Goal: Find specific page/section: Find specific page/section

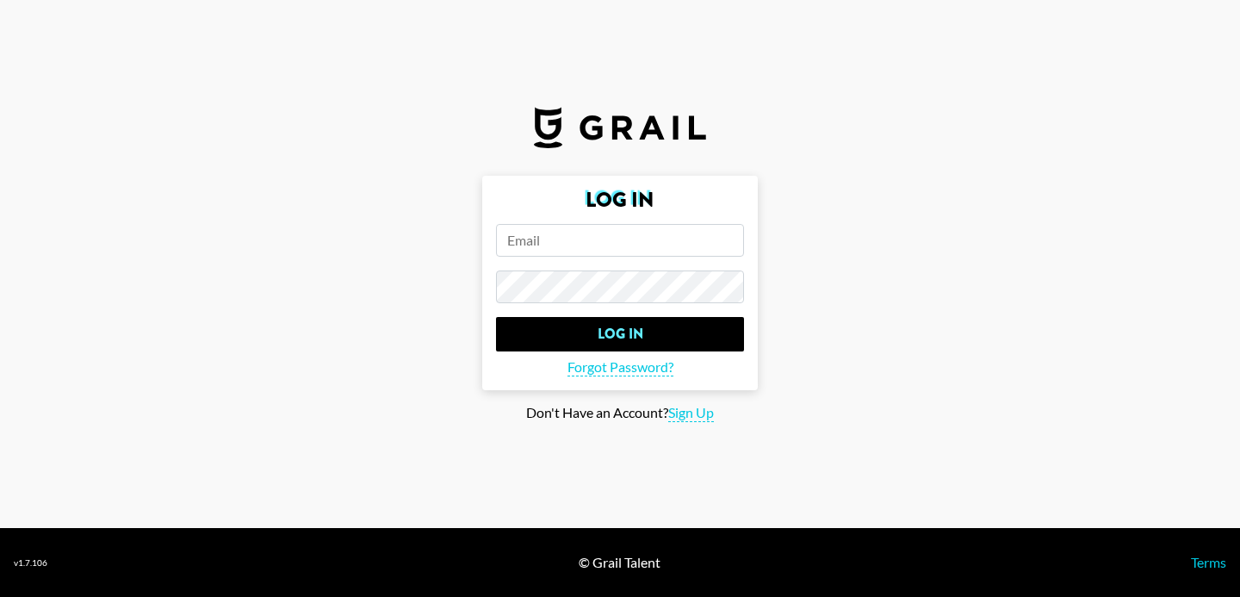
click at [539, 249] on input "email" at bounding box center [620, 240] width 248 height 33
type input "[PERSON_NAME][EMAIL_ADDRESS][PERSON_NAME][DOMAIN_NAME]"
click at [496, 317] on input "Log In" at bounding box center [620, 334] width 248 height 34
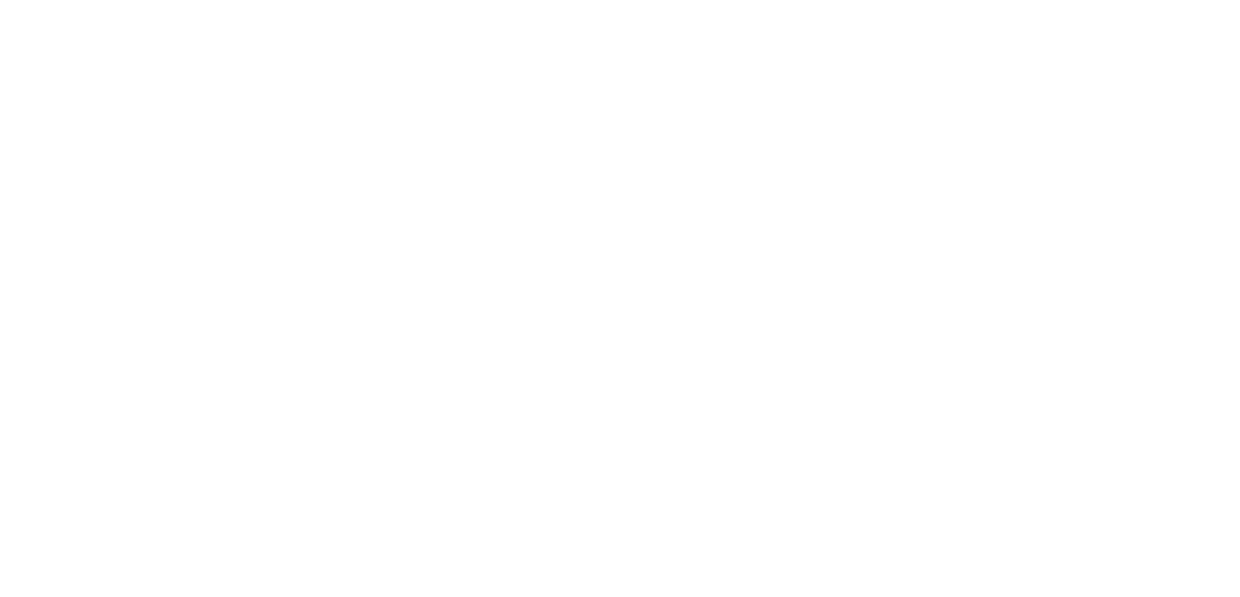
select select "Song"
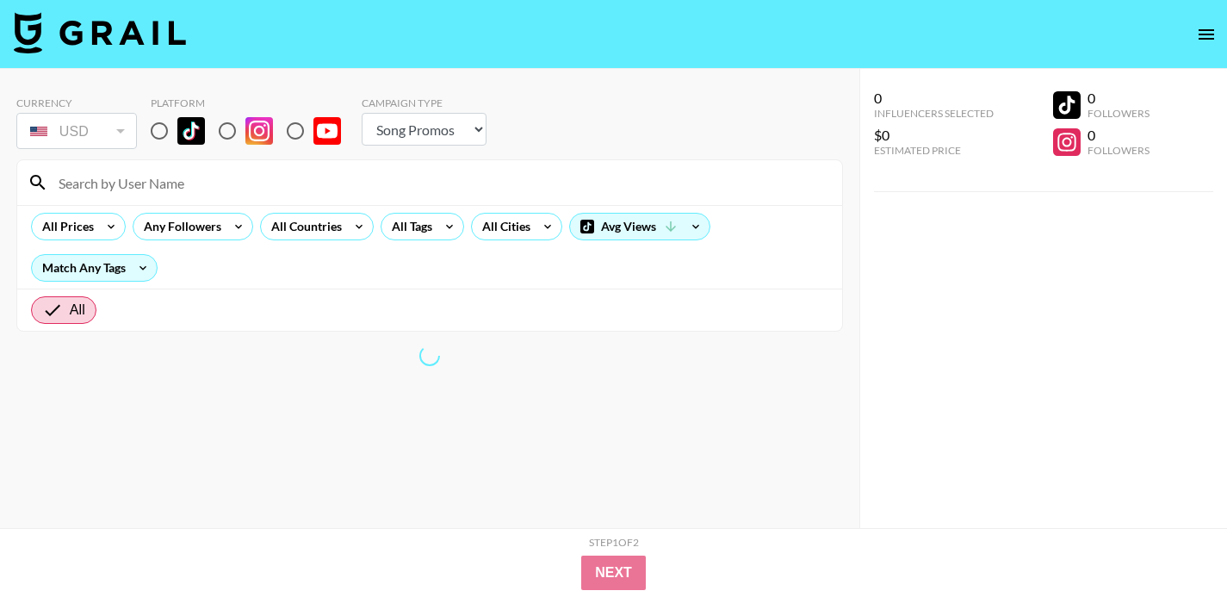
click at [157, 130] on input "radio" at bounding box center [159, 131] width 36 height 36
radio input "true"
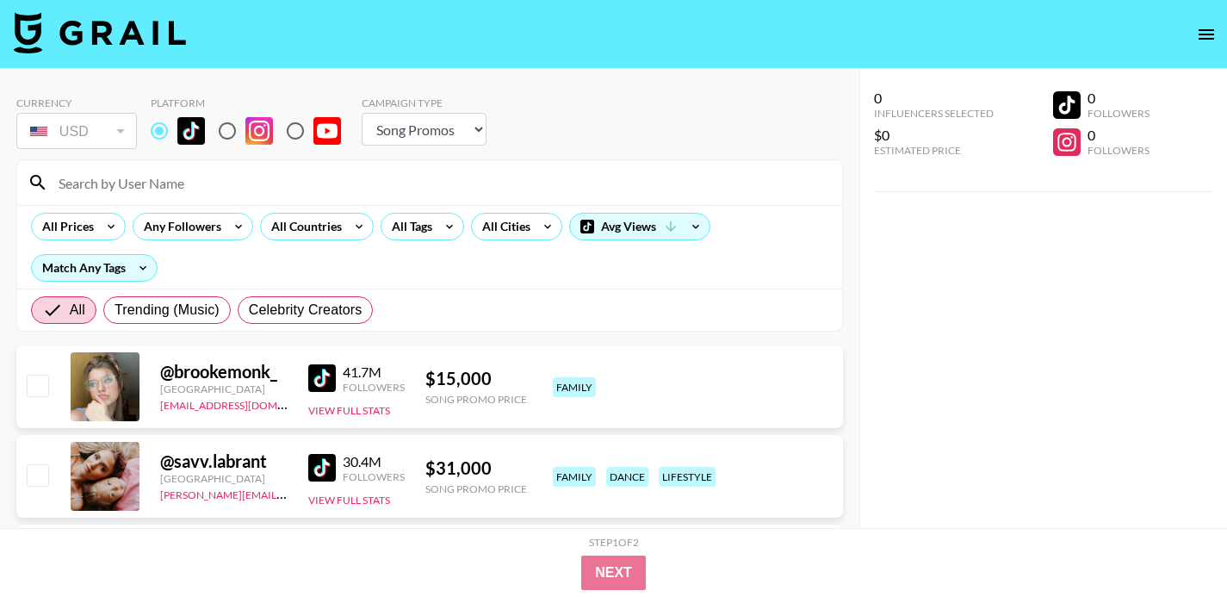
click at [125, 179] on input at bounding box center [440, 183] width 784 height 28
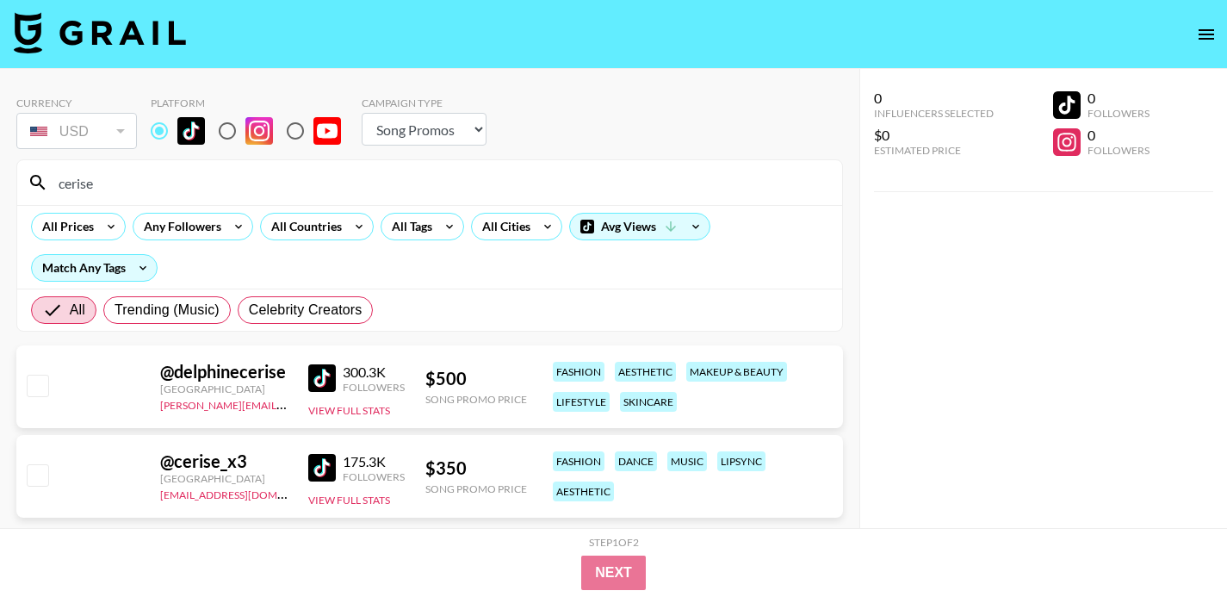
scroll to position [69, 0]
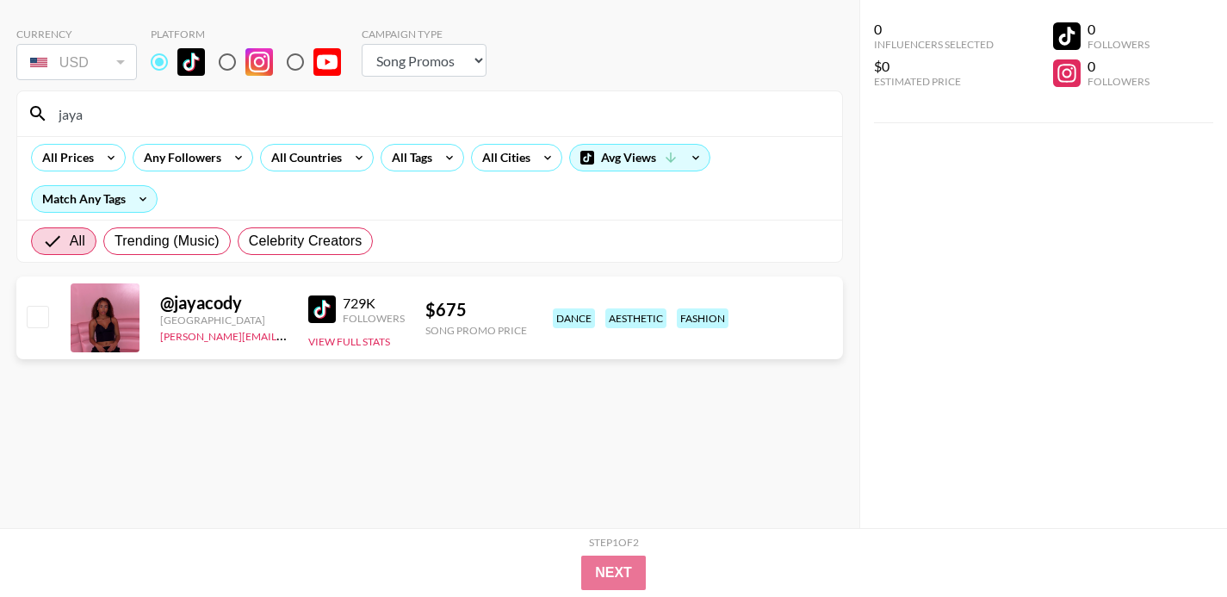
type input "jaya"
click at [322, 304] on img at bounding box center [322, 309] width 28 height 28
